Goal: Communication & Community: Share content

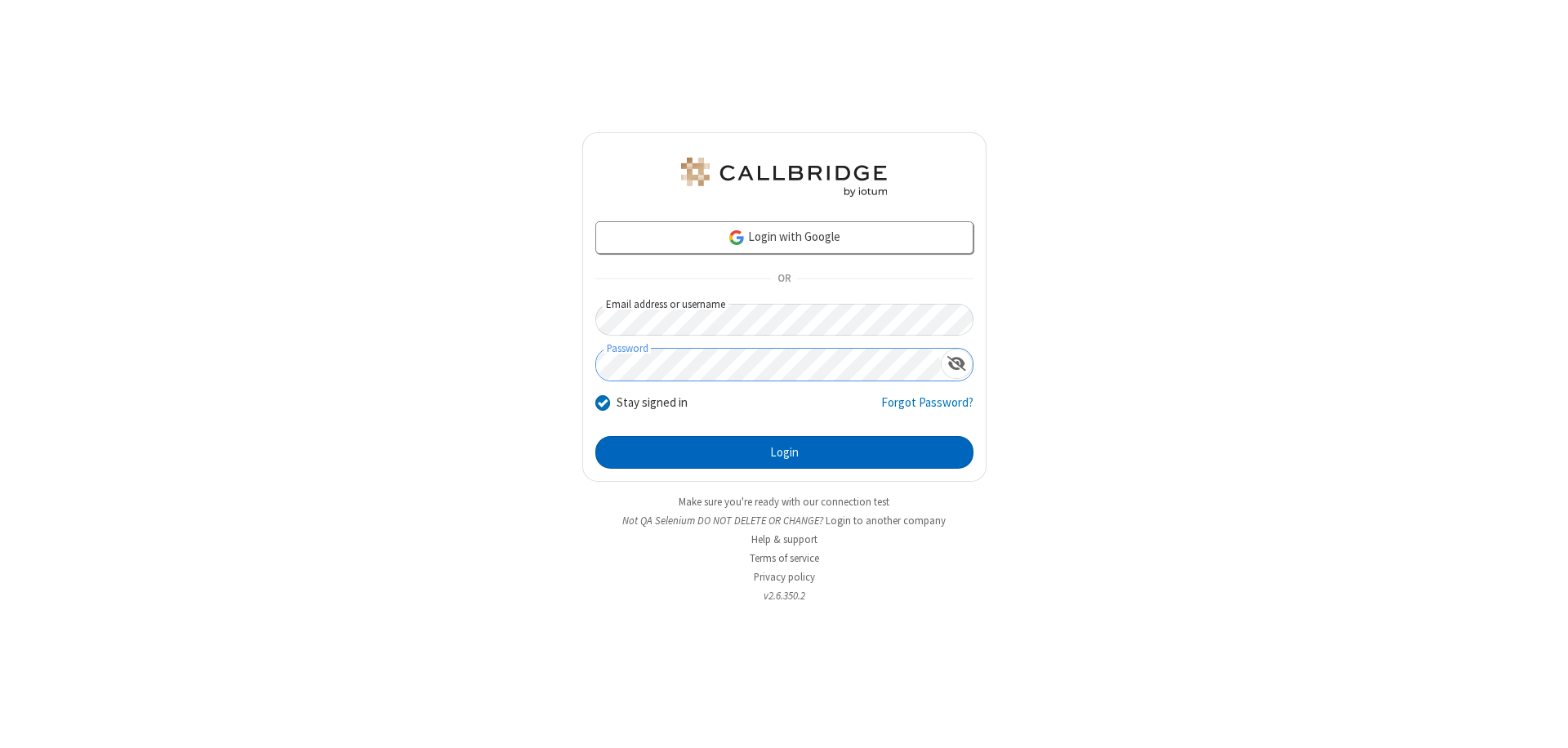
click at [784, 452] on button "Login" at bounding box center [784, 452] width 378 height 33
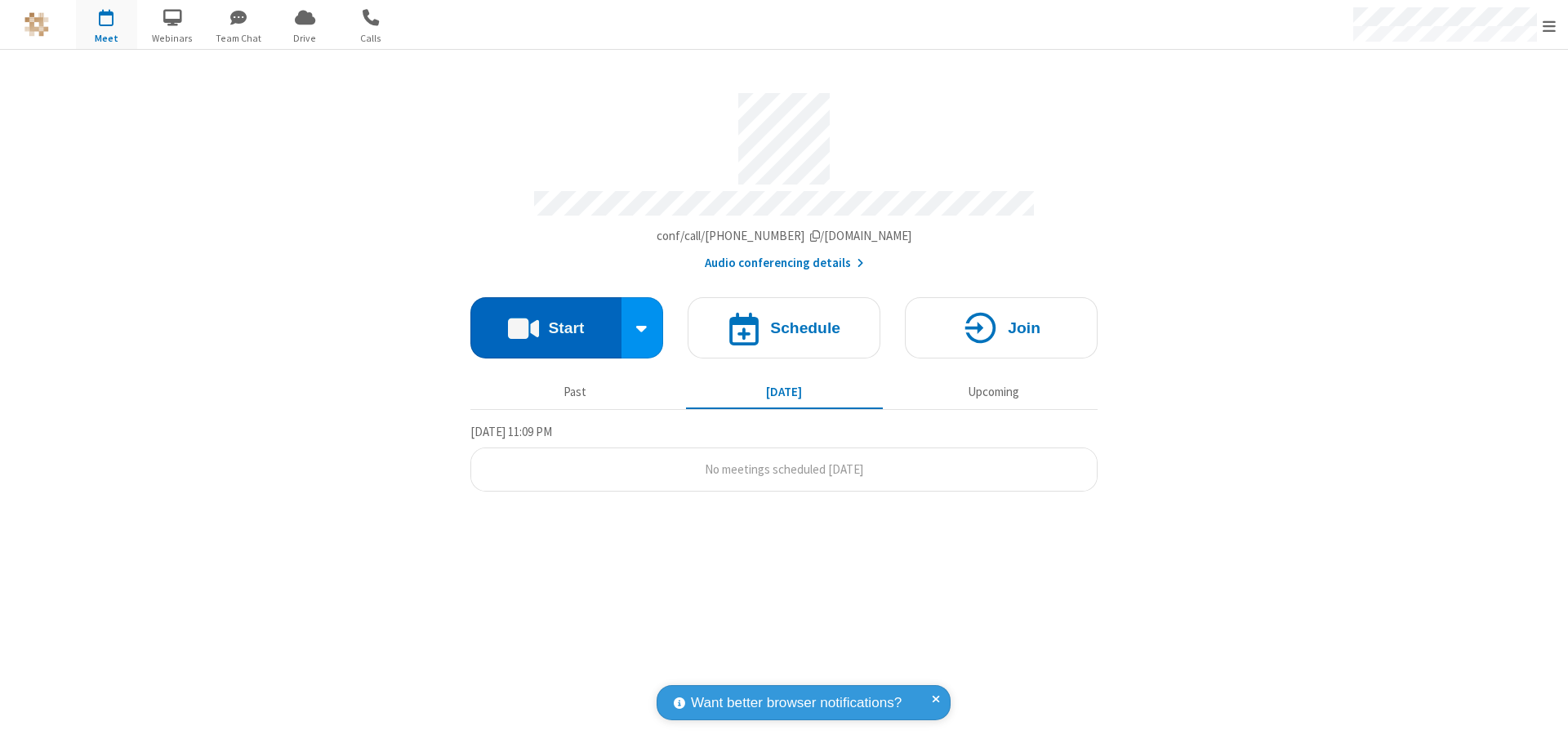
click at [545, 320] on button "Start" at bounding box center [546, 327] width 151 height 61
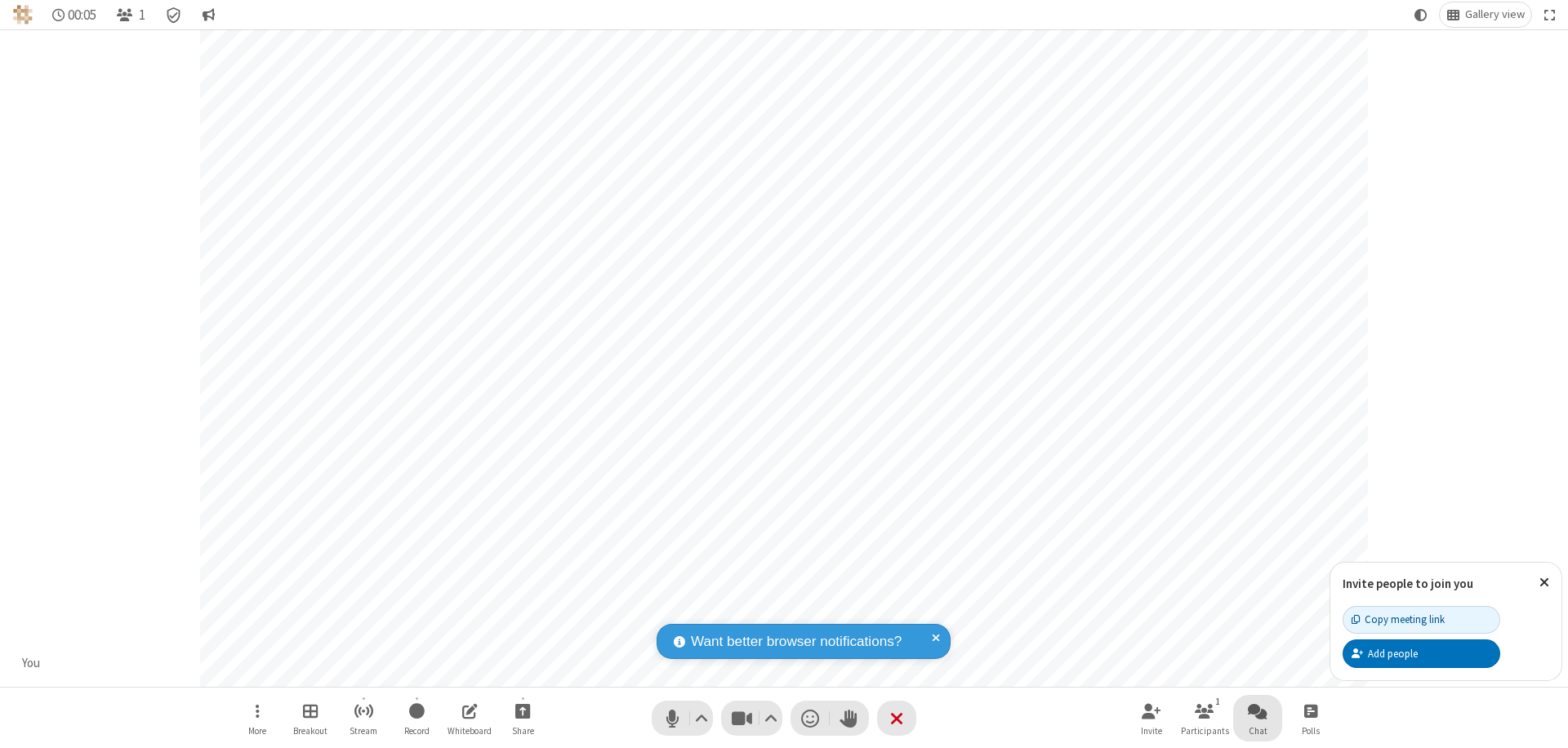
click at [1257, 711] on span "Open chat" at bounding box center [1257, 711] width 19 height 20
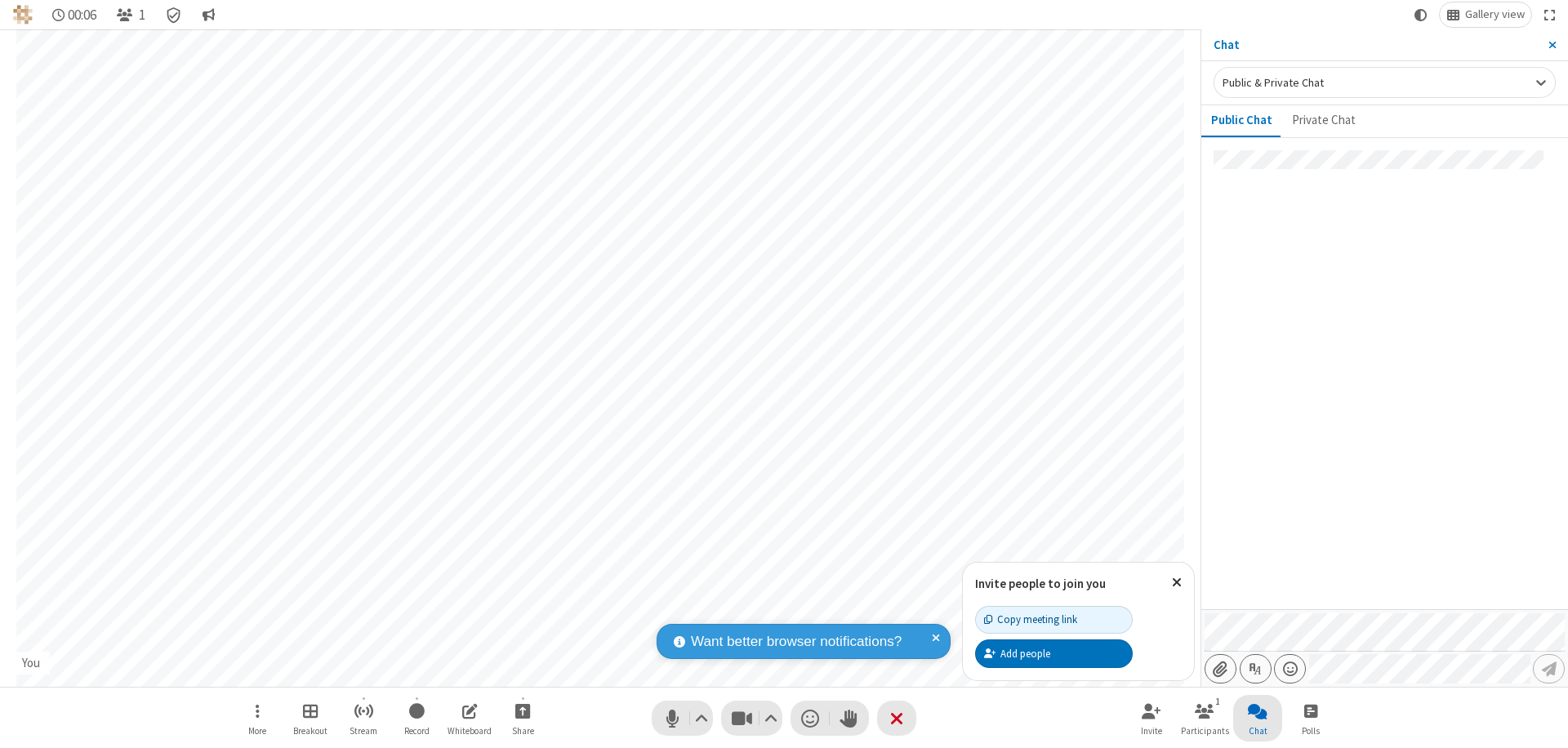
type input "C:\fakepath\doc_test.docx"
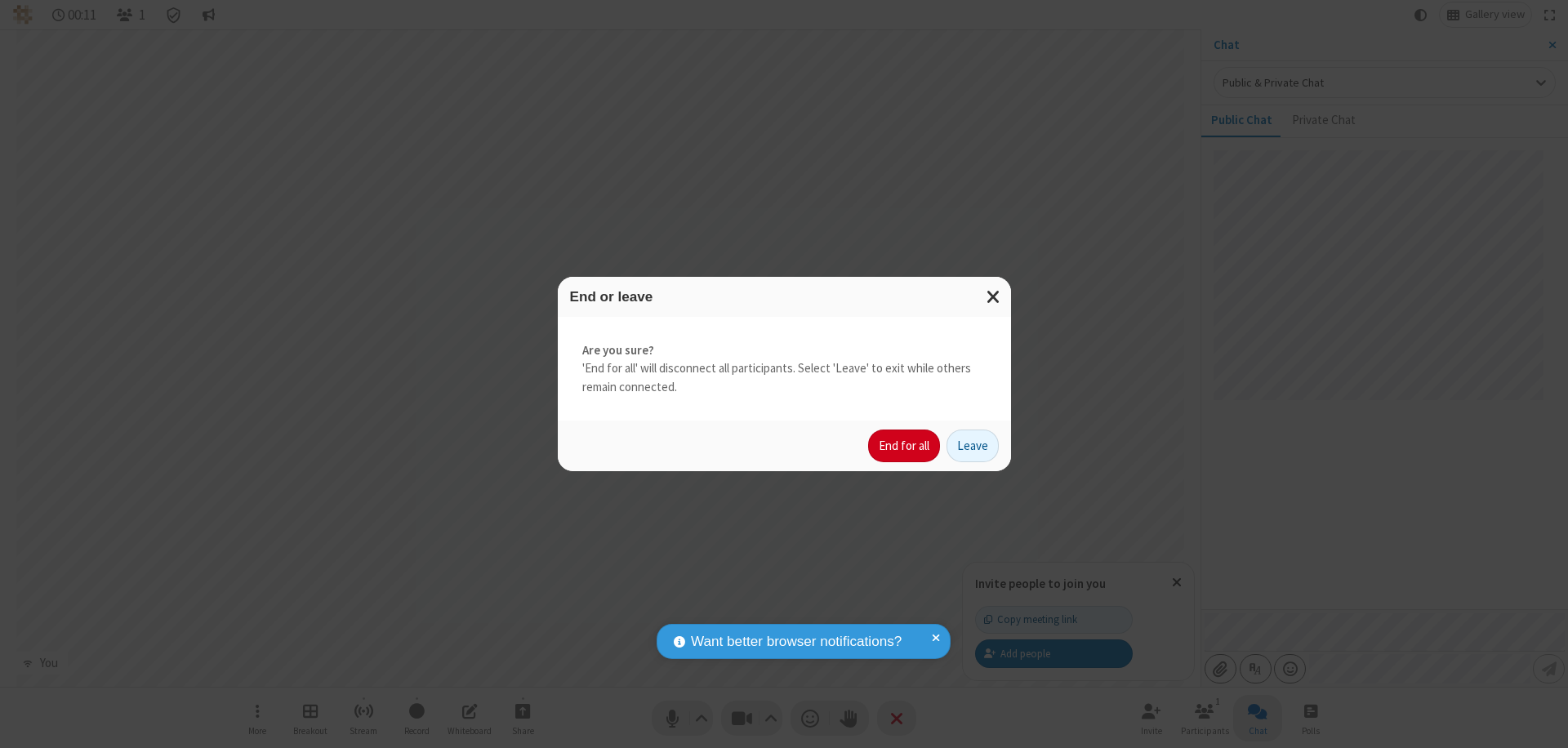
click at [904, 446] on button "End for all" at bounding box center [903, 446] width 72 height 33
